Goal: Obtain resource: Obtain resource

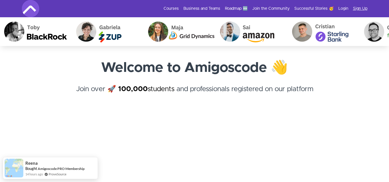
click at [364, 7] on link "Sign Up" at bounding box center [360, 9] width 14 height 6
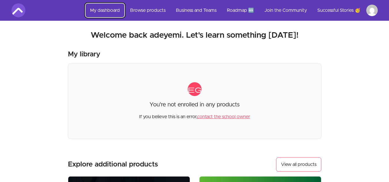
click at [100, 8] on link "My dashboard" at bounding box center [105, 10] width 39 height 14
click at [101, 7] on link "My dashboard" at bounding box center [105, 10] width 39 height 14
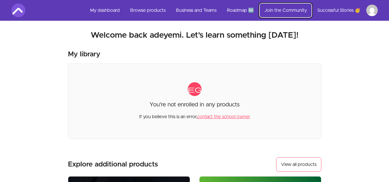
click at [276, 9] on link "Join the Community" at bounding box center [286, 10] width 52 height 14
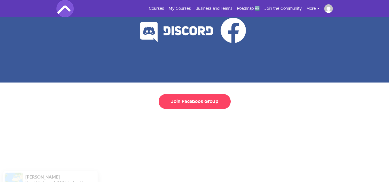
scroll to position [65, 0]
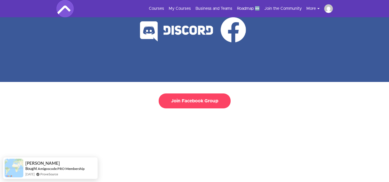
click at [197, 106] on button "Join Facebook Group" at bounding box center [195, 101] width 72 height 15
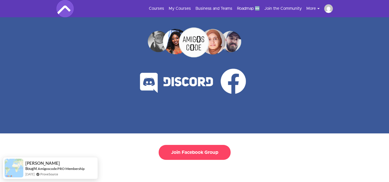
scroll to position [0, 0]
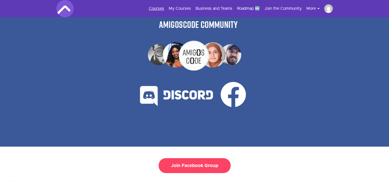
click at [161, 7] on link "Courses" at bounding box center [156, 9] width 15 height 6
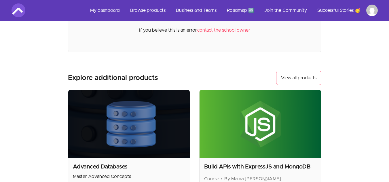
scroll to position [86, 0]
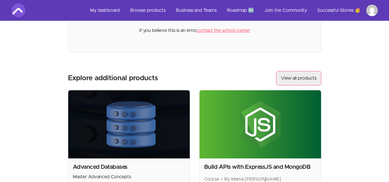
click at [296, 75] on link "View all products" at bounding box center [298, 78] width 45 height 14
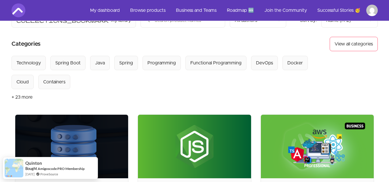
scroll to position [31, 0]
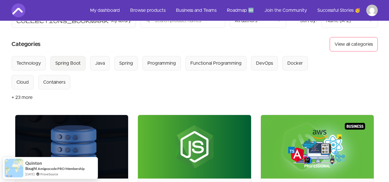
click at [69, 64] on div "Spring Boot" at bounding box center [67, 63] width 25 height 7
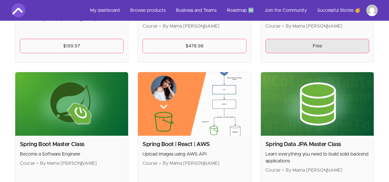
scroll to position [218, 0]
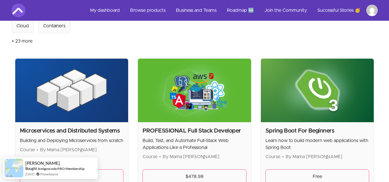
click at [238, 114] on img at bounding box center [194, 91] width 113 height 64
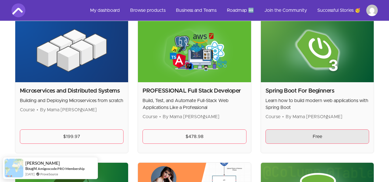
click at [333, 135] on link "Free" at bounding box center [318, 137] width 104 height 14
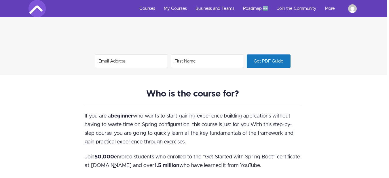
scroll to position [483, 2]
click at [130, 59] on input "Email Address" at bounding box center [131, 61] width 73 height 14
type input "y"
type input "[EMAIL_ADDRESS][DOMAIN_NAME]"
click at [191, 57] on input "First Name" at bounding box center [207, 61] width 73 height 14
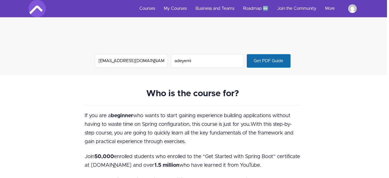
type input "adeyemi"
click at [254, 65] on span "Get PDF Guide" at bounding box center [269, 60] width 44 height 13
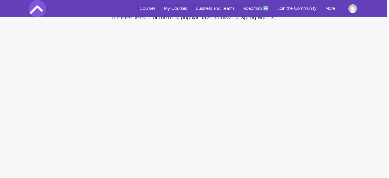
scroll to position [345, 0]
click at [330, 9] on link "More" at bounding box center [334, 8] width 23 height 17
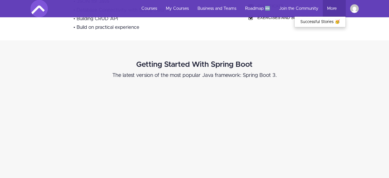
scroll to position [293, 0]
